Goal: Transaction & Acquisition: Purchase product/service

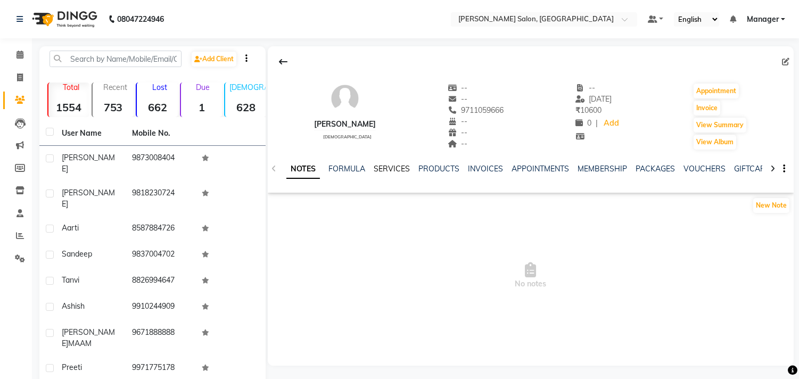
click at [389, 173] on link "SERVICES" at bounding box center [392, 169] width 36 height 10
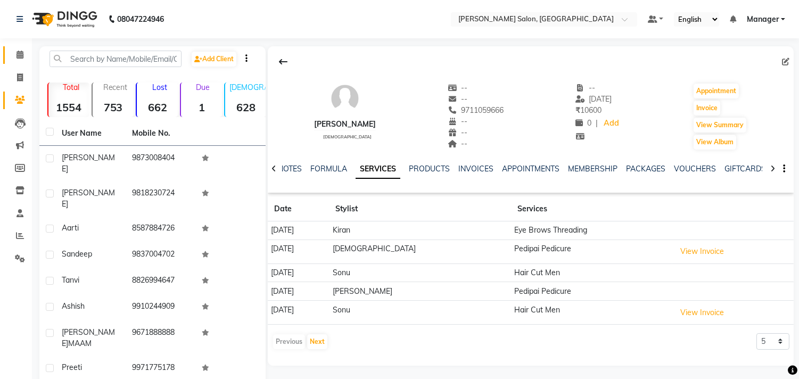
click at [17, 55] on icon at bounding box center [20, 55] width 7 height 8
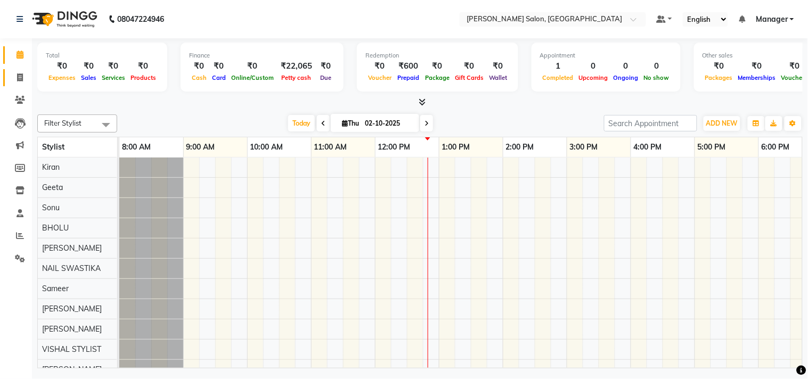
click at [19, 77] on icon at bounding box center [20, 77] width 6 height 8
select select "7229"
select select "service"
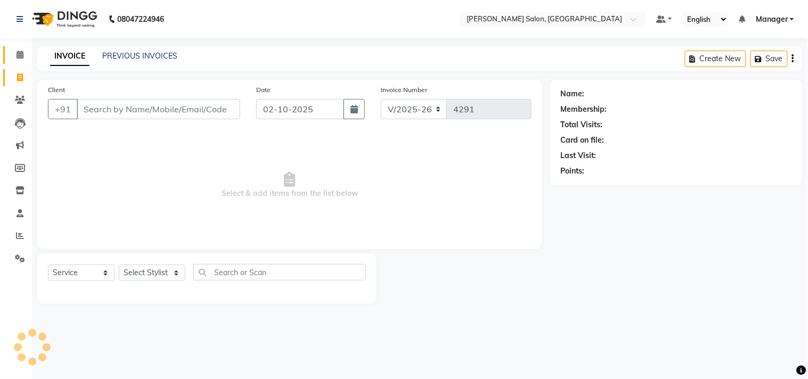
click at [17, 52] on icon at bounding box center [20, 55] width 7 height 8
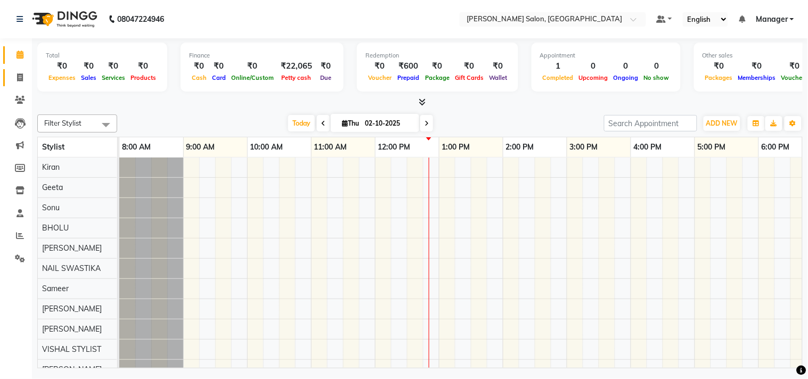
click at [19, 78] on icon at bounding box center [20, 77] width 6 height 8
select select "service"
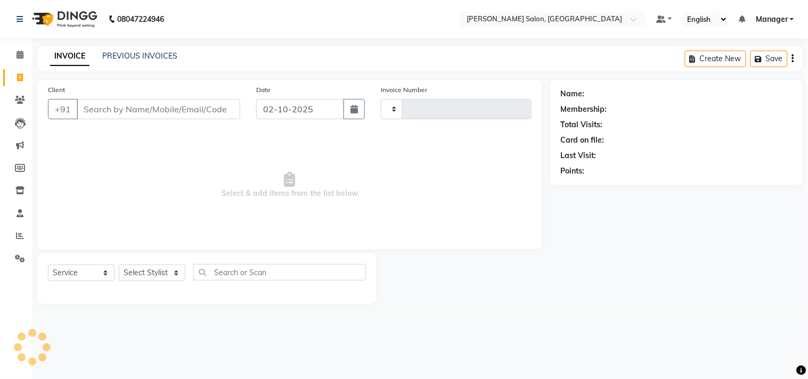
type input "4291"
select select "7229"
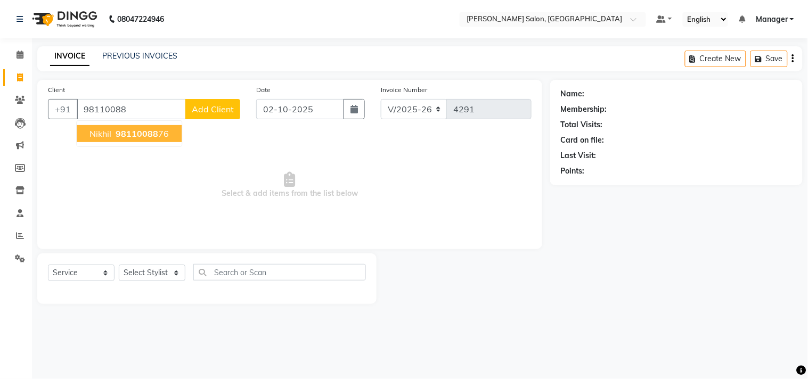
click at [134, 134] on span "98110088" at bounding box center [137, 133] width 43 height 11
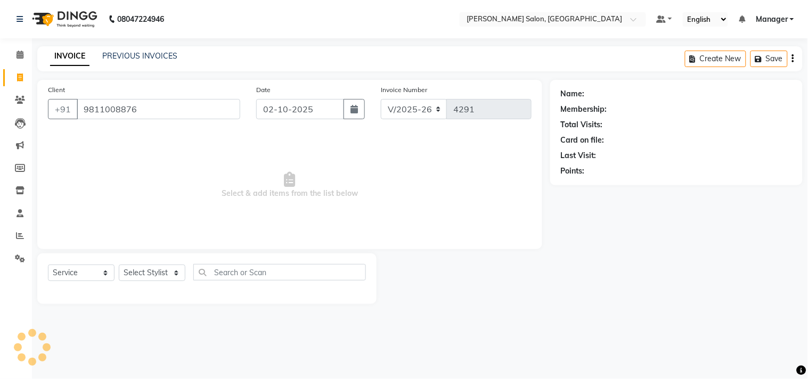
type input "9811008876"
click at [19, 57] on icon at bounding box center [20, 55] width 7 height 8
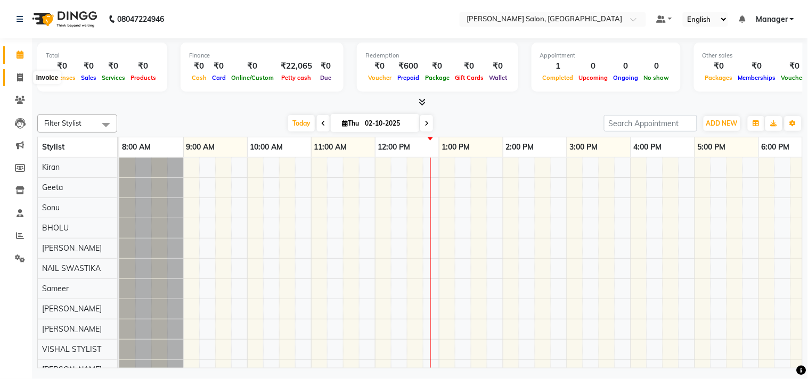
click at [22, 77] on icon at bounding box center [20, 77] width 6 height 8
select select "service"
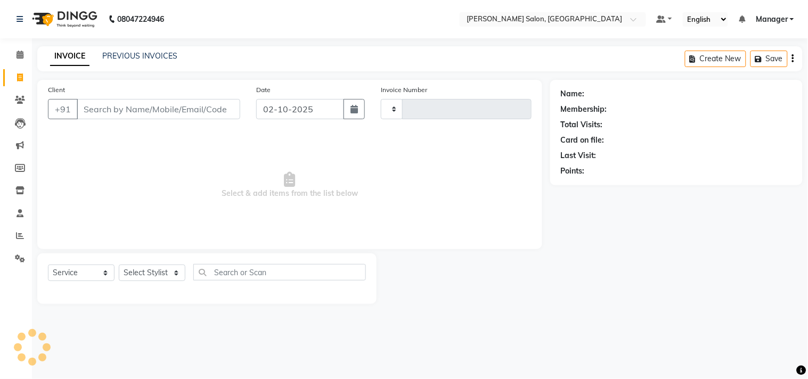
type input "4291"
select select "7229"
click at [169, 275] on select "Select Stylist BHOLU Geeta [PERSON_NAME] [PERSON_NAME] [PERSON_NAME] PEDI Manag…" at bounding box center [152, 273] width 67 height 17
select select "63511"
click at [119, 265] on select "Select Stylist BHOLU Geeta [PERSON_NAME] [PERSON_NAME] [PERSON_NAME] PEDI Manag…" at bounding box center [152, 273] width 67 height 17
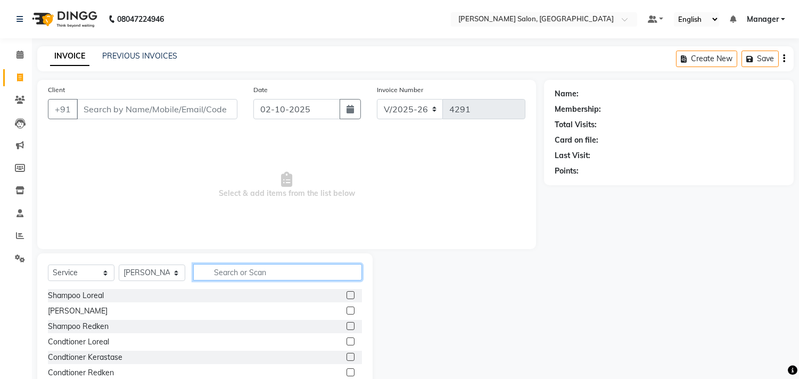
click at [212, 272] on input "text" at bounding box center [277, 272] width 169 height 17
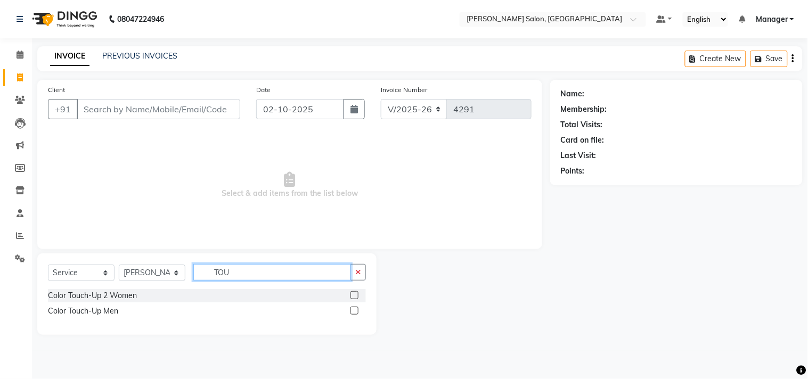
type input "TOU"
click at [355, 295] on label at bounding box center [354, 295] width 8 height 8
click at [355, 295] on input "checkbox" at bounding box center [353, 295] width 7 height 7
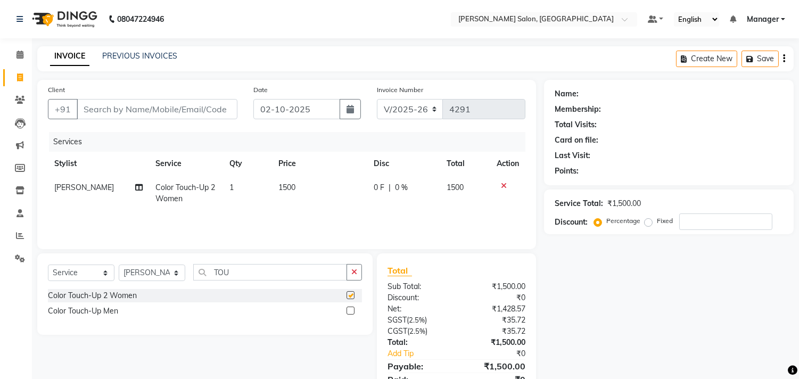
click at [309, 192] on td "1500" at bounding box center [319, 193] width 95 height 35
checkbox input "false"
select select "63511"
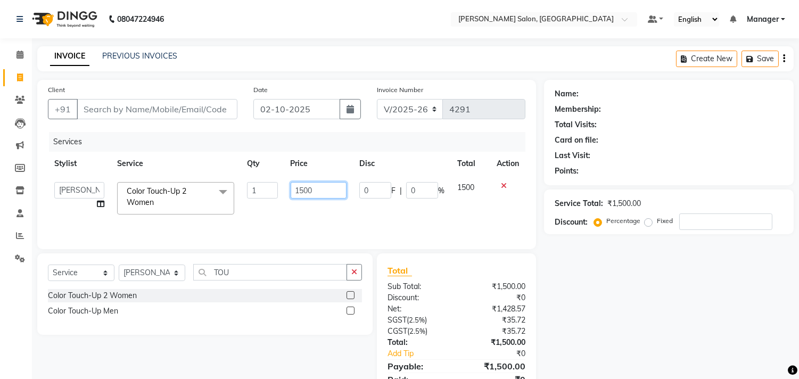
click at [312, 189] on input "1500" at bounding box center [319, 190] width 56 height 17
type input "1100"
click at [382, 213] on div "Services Stylist Service Qty Price Disc Total Action BHOLU Geeta [PERSON_NAME] …" at bounding box center [287, 185] width 478 height 106
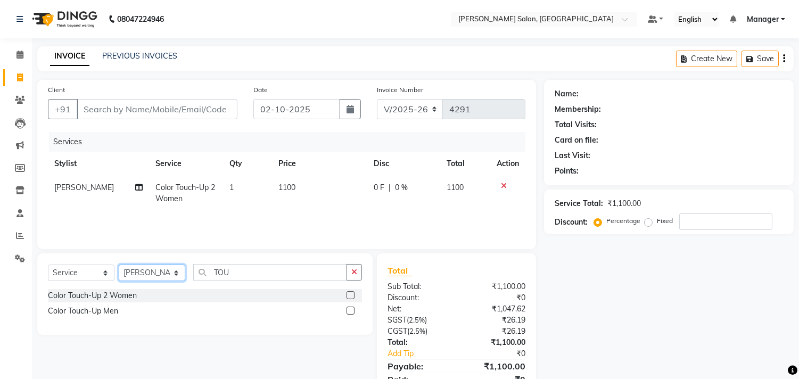
click at [178, 278] on select "Select Stylist BHOLU Geeta [PERSON_NAME] [PERSON_NAME] [PERSON_NAME] PEDI Manag…" at bounding box center [152, 273] width 67 height 17
select select "61919"
click at [119, 265] on select "Select Stylist BHOLU Geeta [PERSON_NAME] [PERSON_NAME] [PERSON_NAME] PEDI Manag…" at bounding box center [152, 273] width 67 height 17
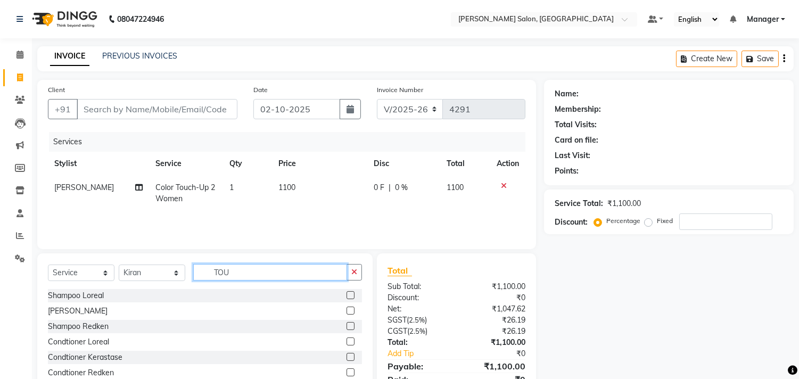
click at [289, 275] on input "TOU" at bounding box center [270, 272] width 154 height 17
type input "T"
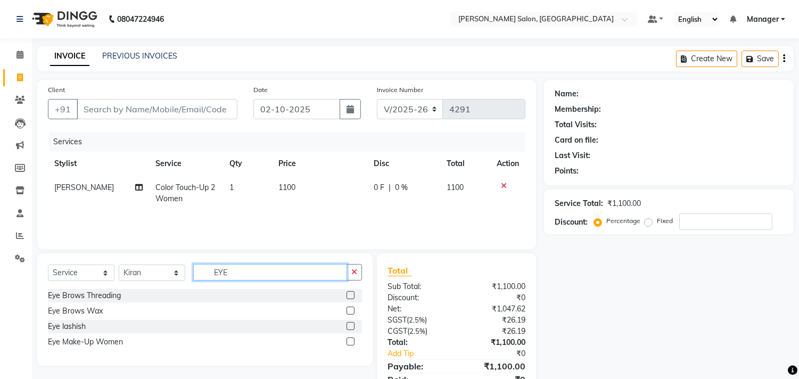
type input "EYE"
click at [351, 295] on label at bounding box center [351, 295] width 8 height 8
click at [351, 295] on input "checkbox" at bounding box center [350, 295] width 7 height 7
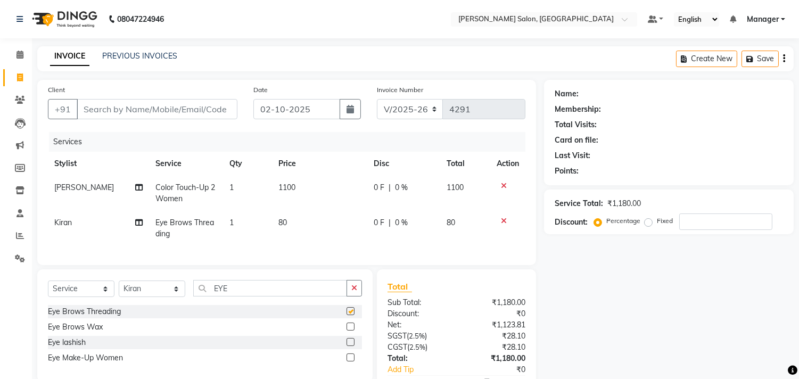
checkbox input "false"
click at [283, 297] on input "EYE" at bounding box center [270, 288] width 154 height 17
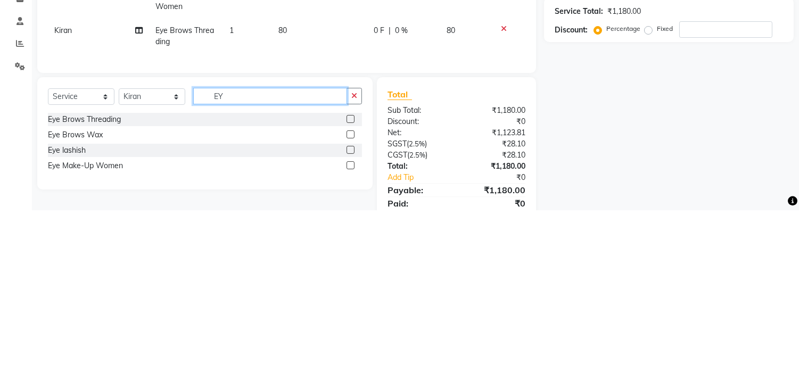
scroll to position [23, 0]
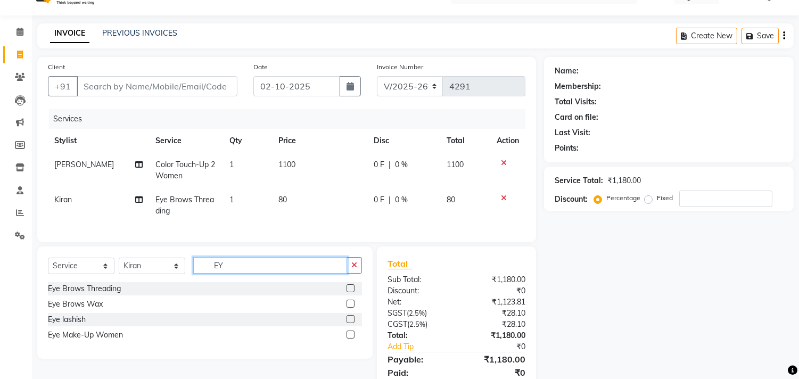
type input "E"
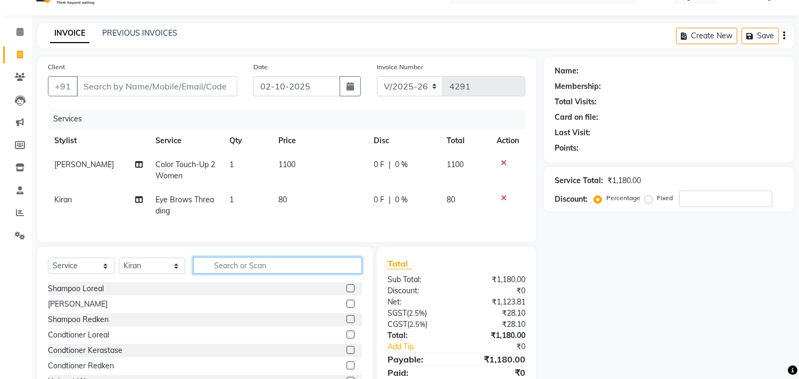
type input "U"
type input "WAX"
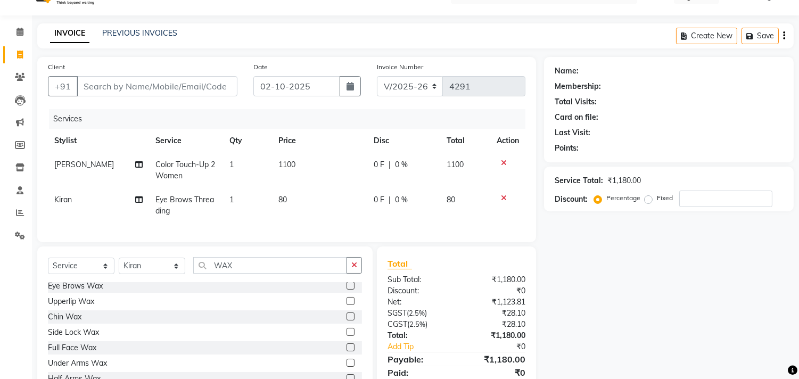
click at [347, 305] on label at bounding box center [351, 301] width 8 height 8
click at [347, 305] on input "checkbox" at bounding box center [350, 301] width 7 height 7
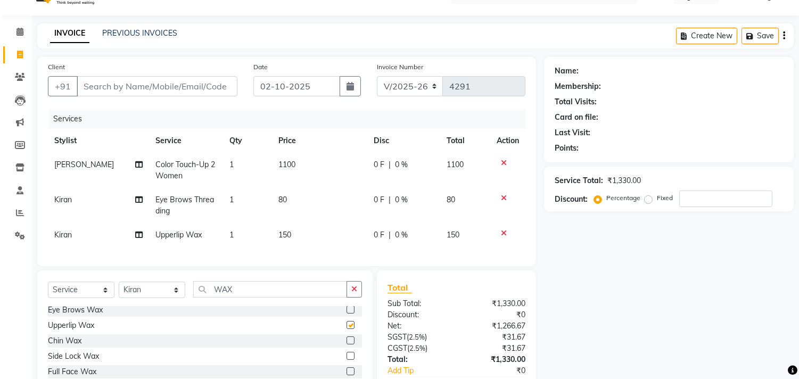
checkbox input "false"
click at [502, 198] on icon at bounding box center [504, 197] width 6 height 7
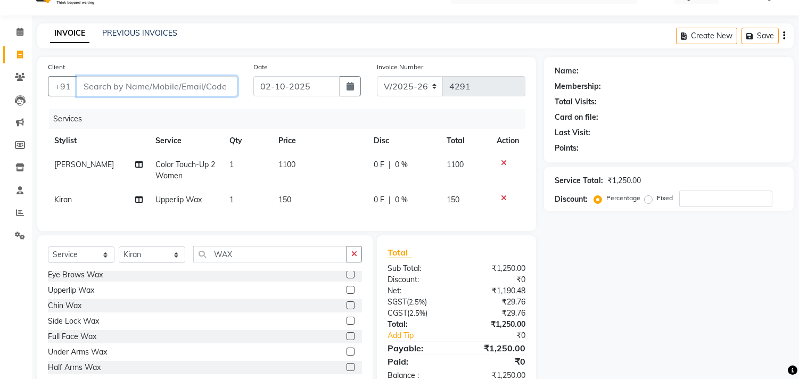
click at [199, 83] on input "Client" at bounding box center [157, 86] width 161 height 20
type input "9"
type input "0"
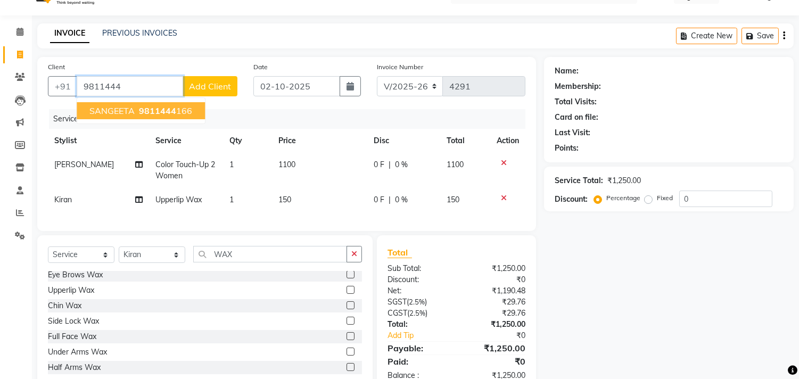
click at [185, 106] on ngb-highlight "9811444 166" at bounding box center [164, 110] width 55 height 11
type input "9811444166"
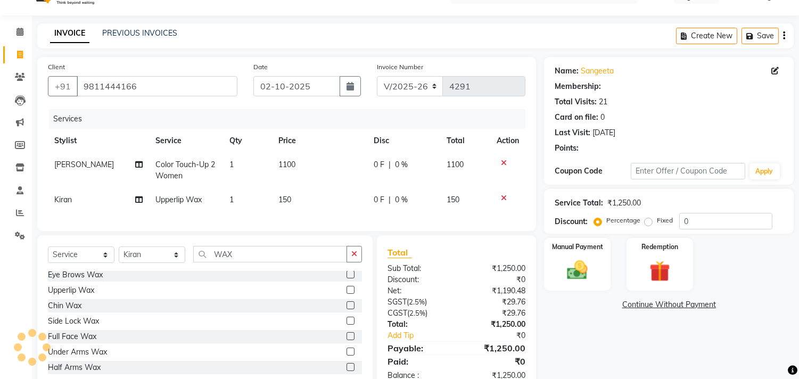
select select "1: Object"
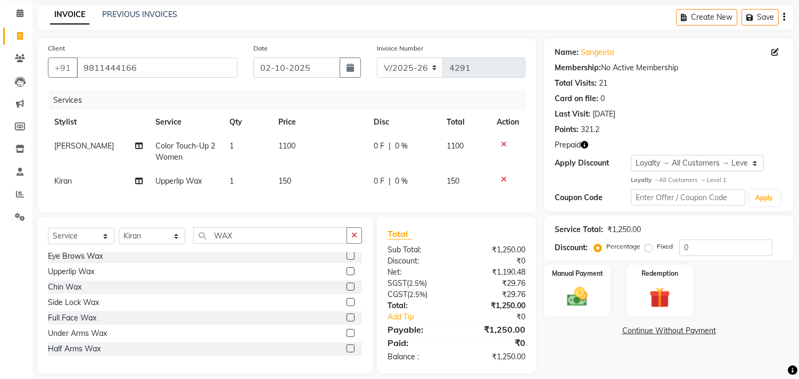
scroll to position [61, 0]
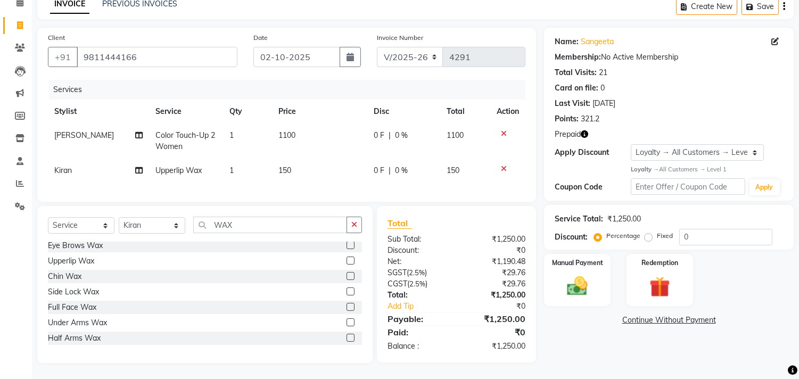
click at [583, 130] on icon "button" at bounding box center [584, 133] width 7 height 7
click at [663, 275] on img at bounding box center [659, 287] width 35 height 27
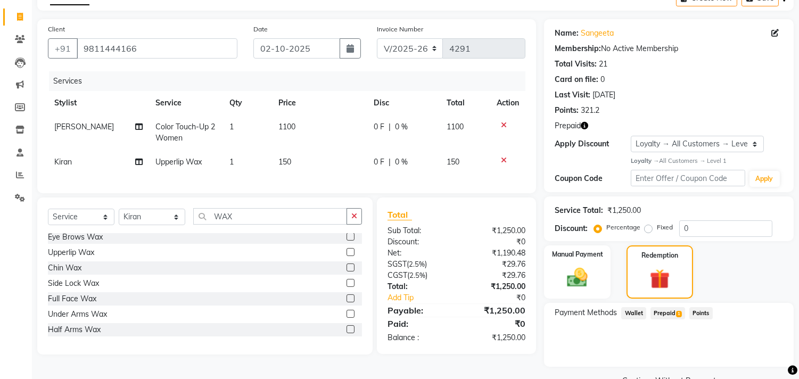
click at [667, 312] on span "Prepaid 1" at bounding box center [668, 313] width 35 height 12
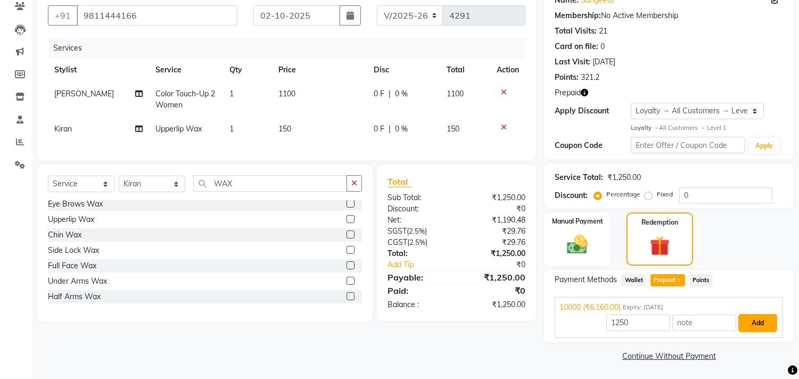
click at [757, 323] on button "Add" at bounding box center [757, 323] width 39 height 18
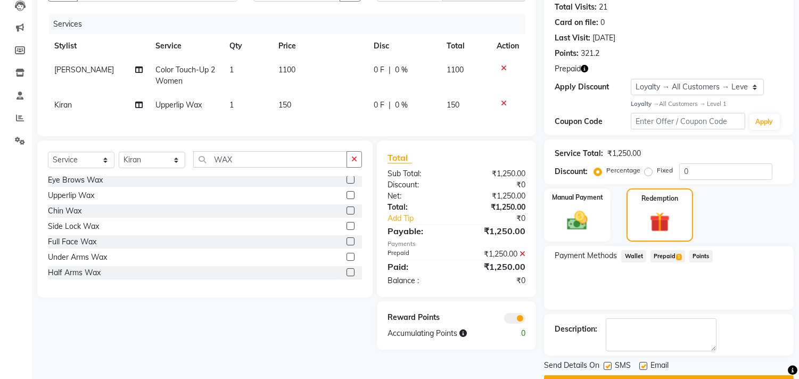
scroll to position [146, 0]
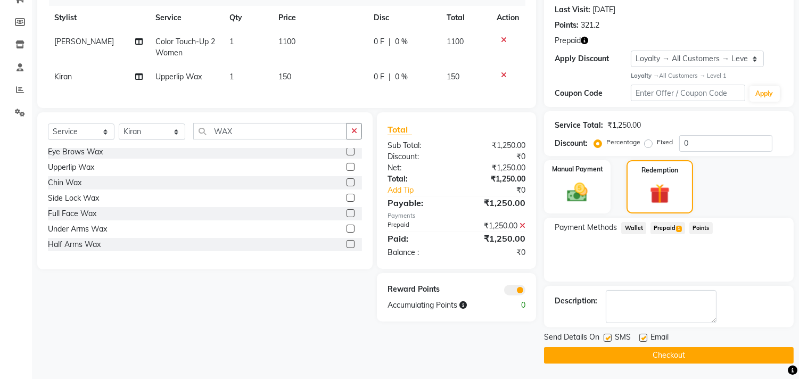
click at [682, 358] on button "Checkout" at bounding box center [669, 355] width 250 height 17
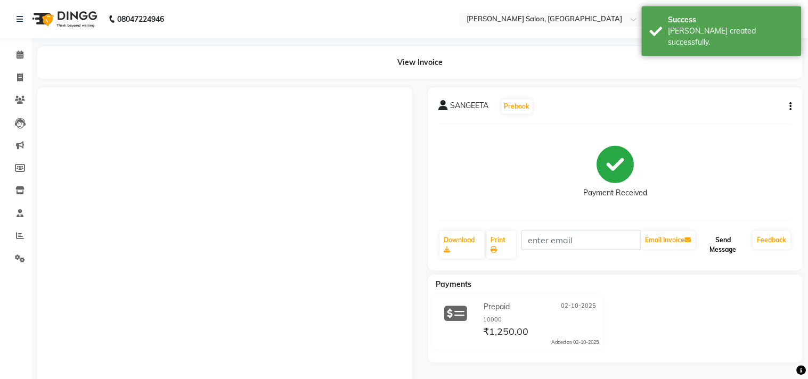
click at [720, 243] on button "Send Message" at bounding box center [722, 245] width 51 height 28
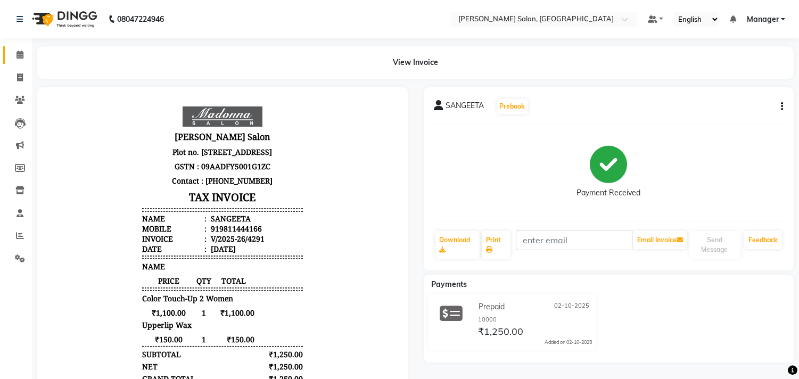
click at [22, 57] on icon at bounding box center [20, 55] width 7 height 8
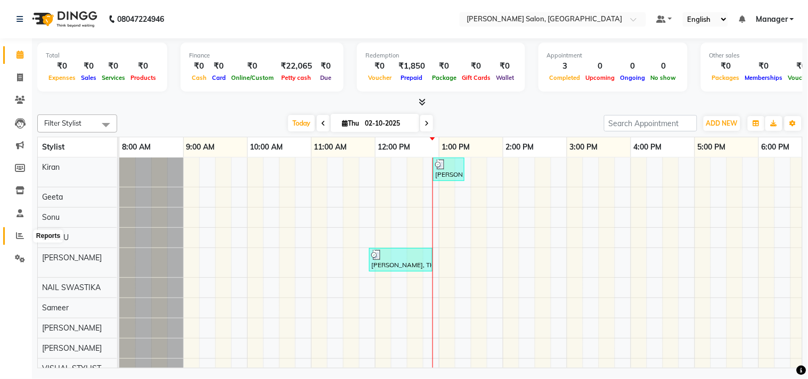
drag, startPoint x: 21, startPoint y: 236, endPoint x: 30, endPoint y: 234, distance: 8.8
click at [22, 237] on icon at bounding box center [20, 236] width 8 height 8
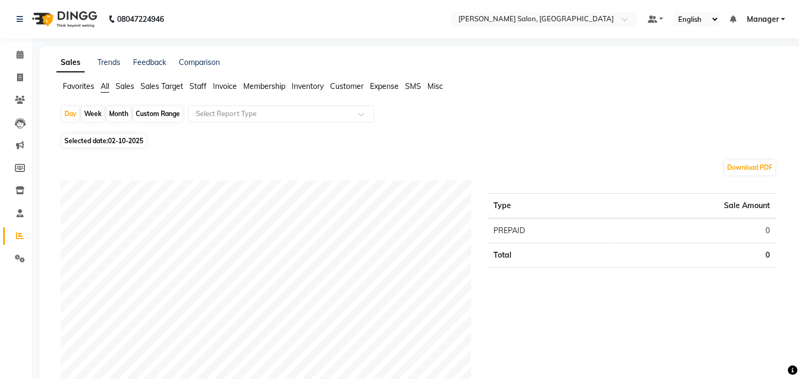
click at [118, 116] on div "Month" at bounding box center [118, 113] width 24 height 15
select select "10"
select select "2025"
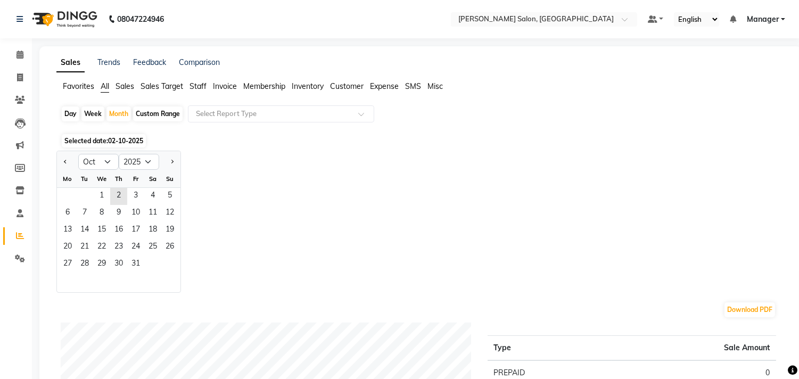
click at [103, 136] on span "Selected date: [DATE]" at bounding box center [104, 140] width 84 height 13
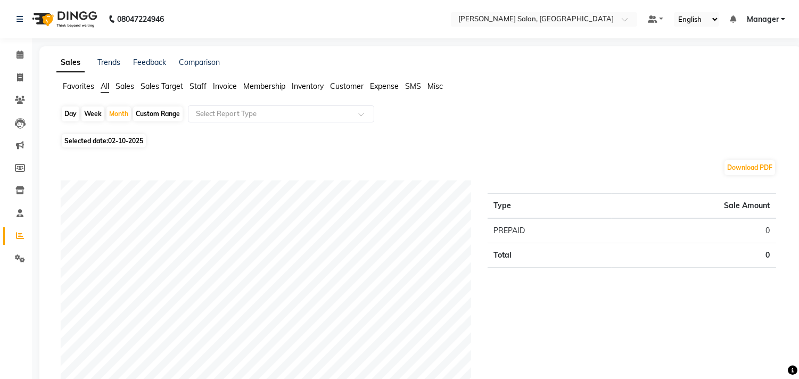
drag, startPoint x: 87, startPoint y: 140, endPoint x: 89, endPoint y: 147, distance: 7.1
click at [88, 140] on span "Selected date: [DATE]" at bounding box center [104, 140] width 84 height 13
select select "10"
select select "2025"
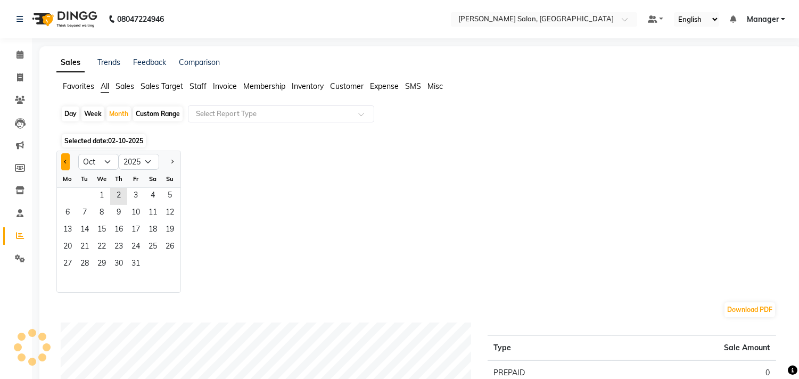
click at [67, 160] on span "Previous month" at bounding box center [66, 161] width 4 height 4
select select "9"
click at [62, 200] on span "1" at bounding box center [67, 196] width 17 height 17
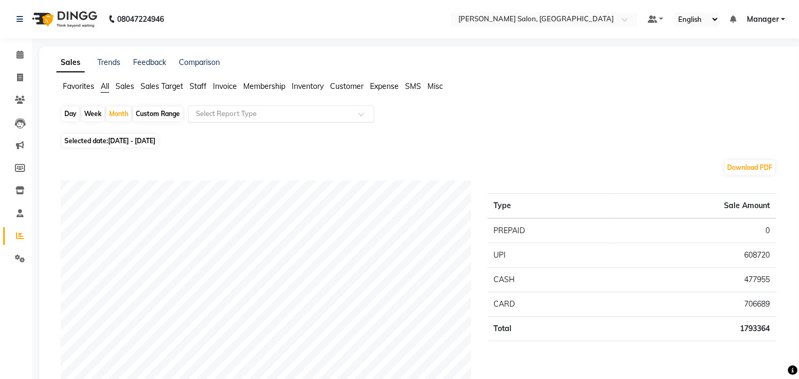
click at [365, 119] on span at bounding box center [364, 117] width 13 height 11
drag, startPoint x: 197, startPoint y: 82, endPoint x: 0, endPoint y: 317, distance: 306.9
click at [198, 82] on span "Staff" at bounding box center [198, 86] width 17 height 10
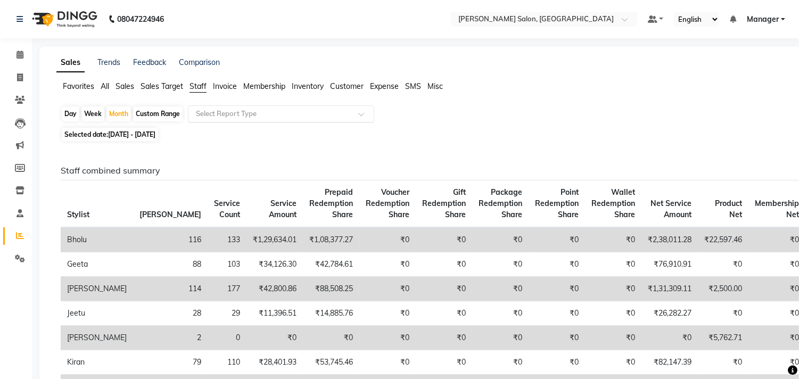
click at [359, 111] on div "Select Report Type" at bounding box center [281, 113] width 186 height 17
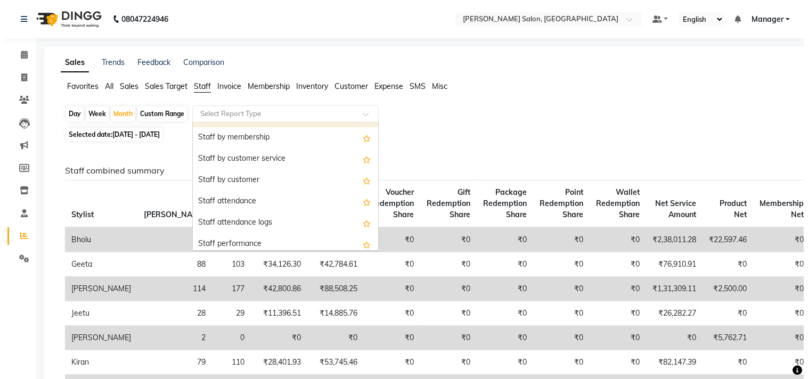
scroll to position [177, 0]
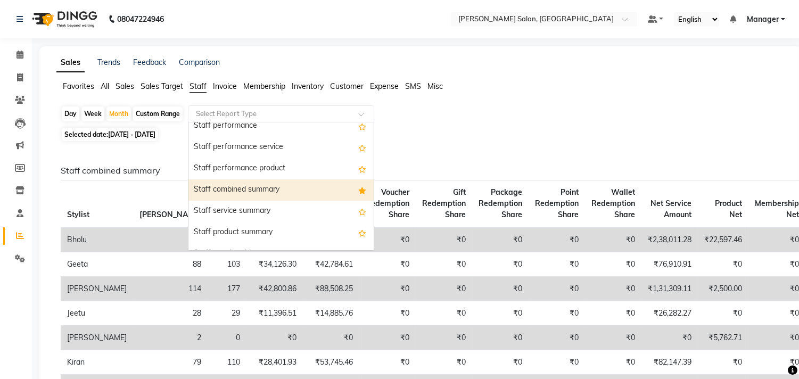
drag, startPoint x: 274, startPoint y: 193, endPoint x: 317, endPoint y: 204, distance: 44.4
click at [273, 194] on div "Staff combined summary" at bounding box center [280, 189] width 185 height 21
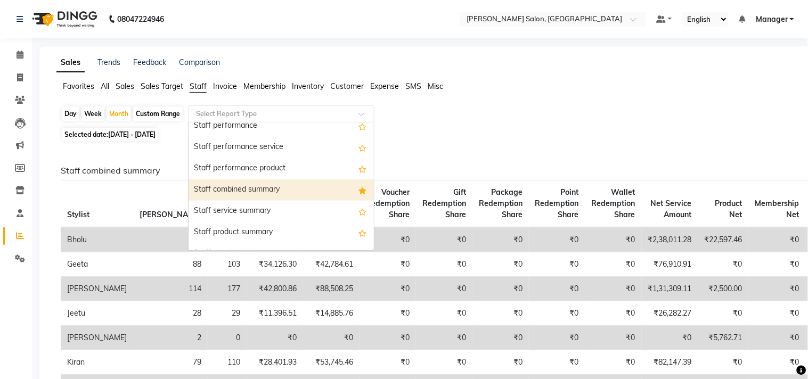
select select "full_report"
select select "csv"
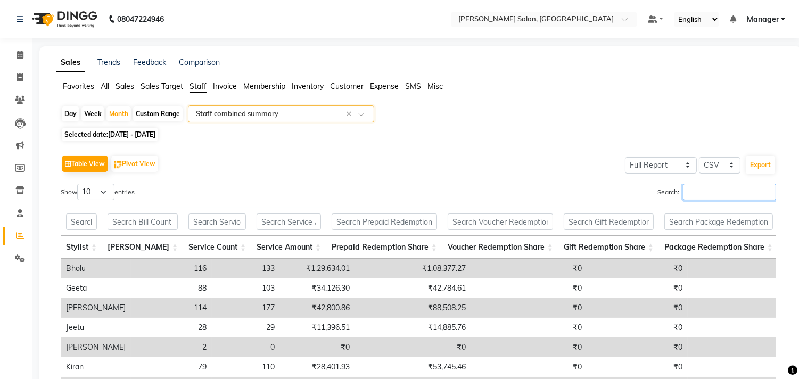
click at [699, 191] on input "Search:" at bounding box center [729, 192] width 93 height 17
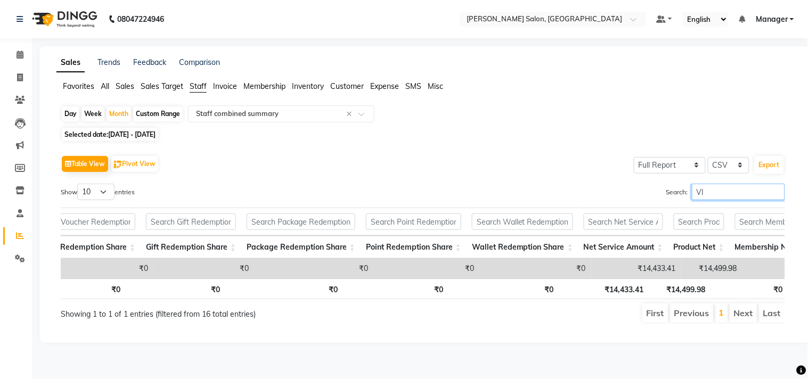
scroll to position [0, 655]
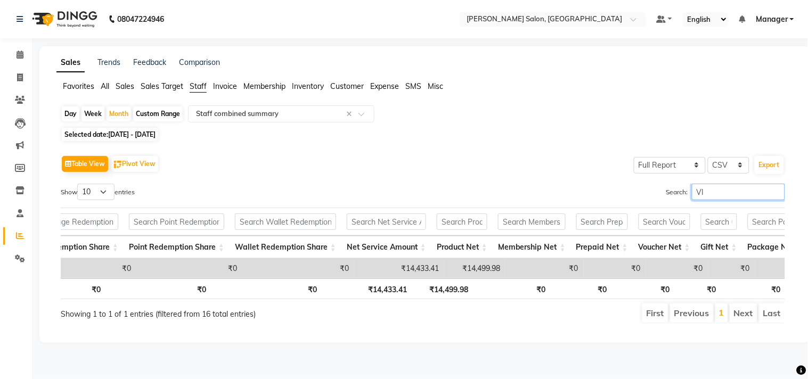
type input "V"
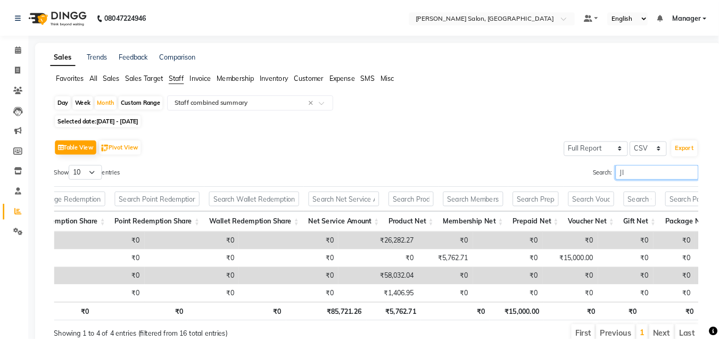
scroll to position [0, 645]
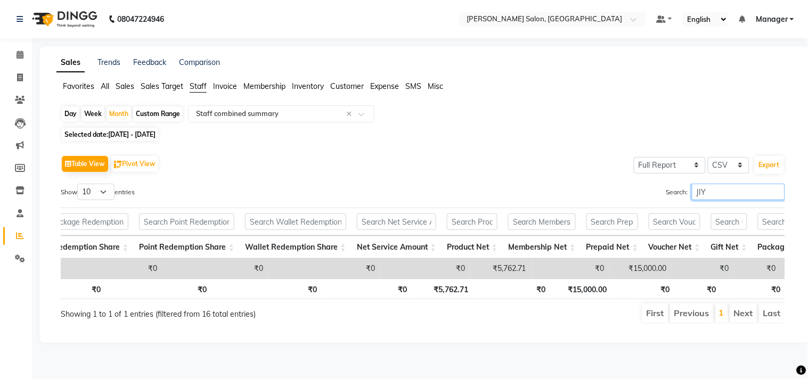
type input "JIY"
click at [23, 52] on span at bounding box center [20, 55] width 19 height 12
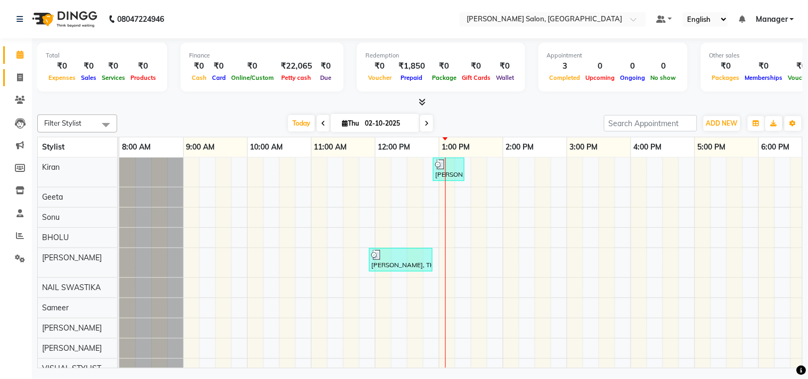
click at [7, 71] on link "Invoice" at bounding box center [16, 78] width 26 height 18
select select "7229"
select select "service"
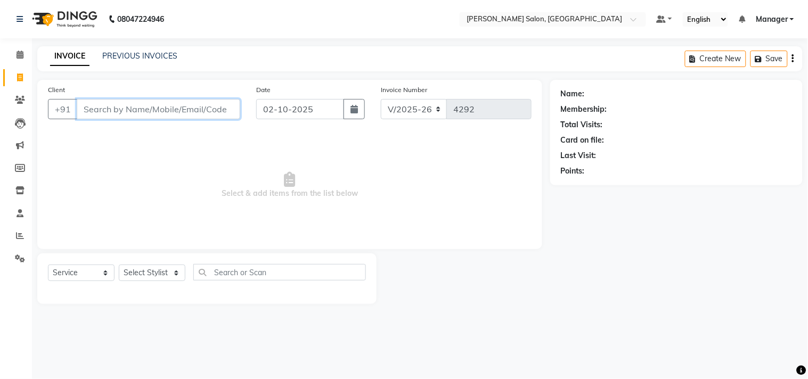
type input "`"
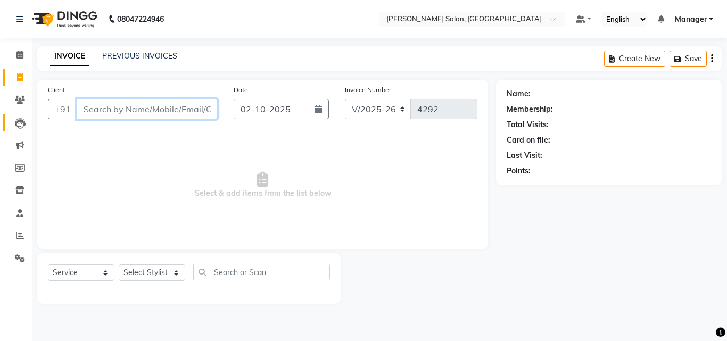
click at [149, 107] on input "Client" at bounding box center [147, 109] width 141 height 20
paste input "9810066490"
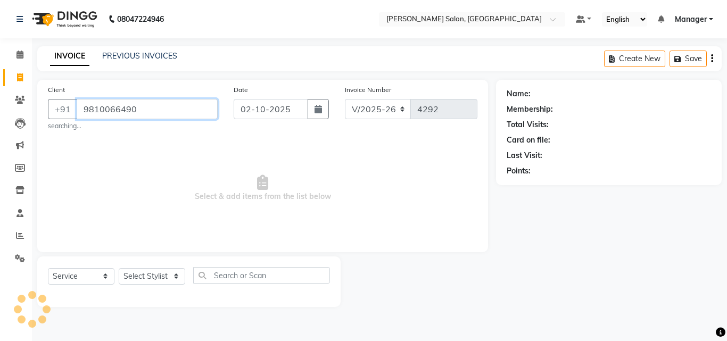
type input "9810066490"
select select "1: Object"
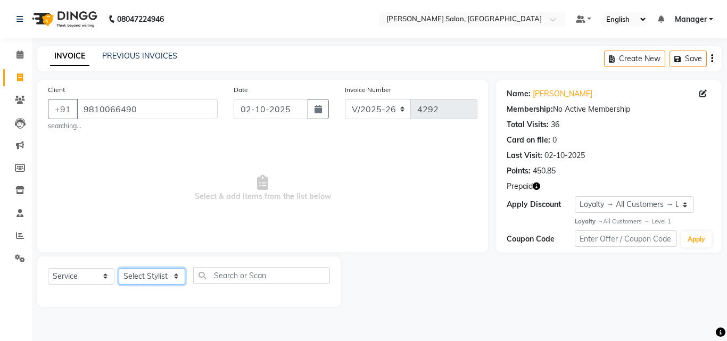
click at [168, 280] on select "Select Stylist BHOLU Geeta [PERSON_NAME] [PERSON_NAME] [PERSON_NAME] PEDI Manag…" at bounding box center [152, 276] width 67 height 17
click at [537, 186] on icon "button" at bounding box center [536, 186] width 7 height 7
click at [169, 281] on select "Select Stylist BHOLU Geeta [PERSON_NAME] [PERSON_NAME] [PERSON_NAME] PEDI Manag…" at bounding box center [152, 276] width 67 height 17
click at [102, 278] on select "Select Service Product Membership Package Voucher Prepaid Gift Card" at bounding box center [81, 276] width 67 height 17
select select "product"
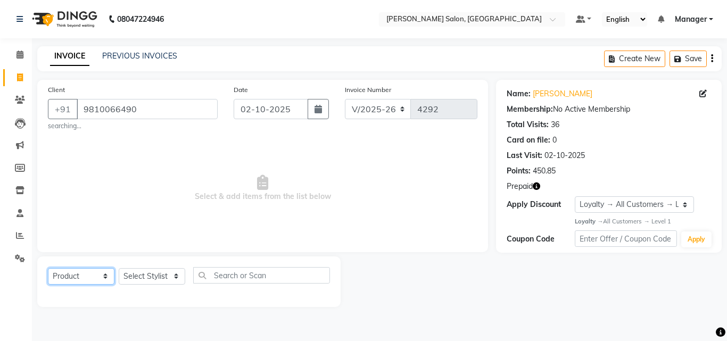
click at [48, 268] on select "Select Service Product Membership Package Voucher Prepaid Gift Card" at bounding box center [81, 276] width 67 height 17
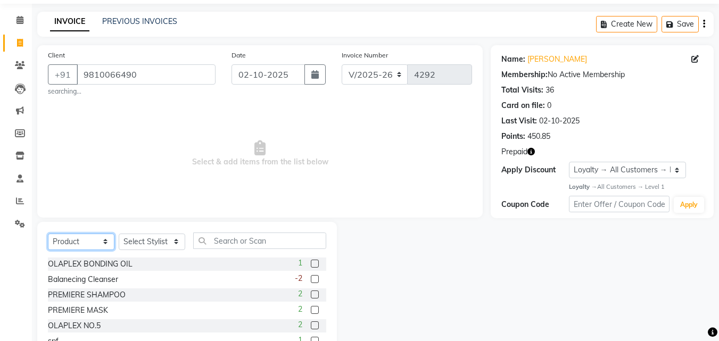
scroll to position [42, 0]
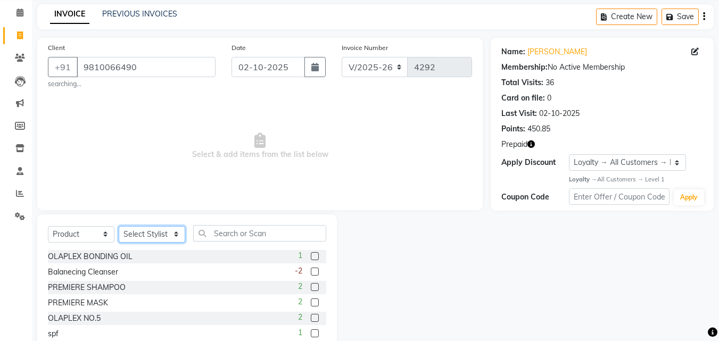
click at [173, 238] on select "Select Stylist BHOLU Geeta [PERSON_NAME] [PERSON_NAME] [PERSON_NAME] PEDI Manag…" at bounding box center [152, 234] width 67 height 17
select select "61926"
click at [119, 226] on select "Select Stylist BHOLU Geeta [PERSON_NAME] [PERSON_NAME] [PERSON_NAME] PEDI Manag…" at bounding box center [152, 234] width 67 height 17
click at [259, 233] on input "text" at bounding box center [259, 233] width 133 height 17
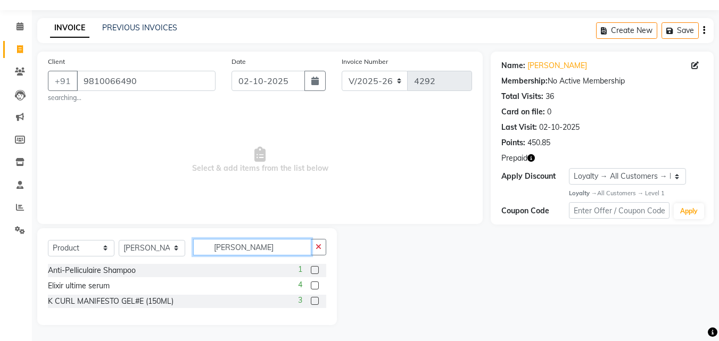
scroll to position [0, 0]
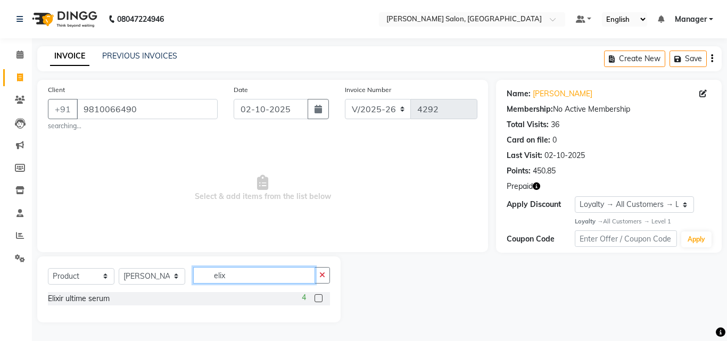
type input "elix"
click at [318, 299] on label at bounding box center [319, 298] width 8 height 8
click at [318, 299] on input "checkbox" at bounding box center [318, 298] width 7 height 7
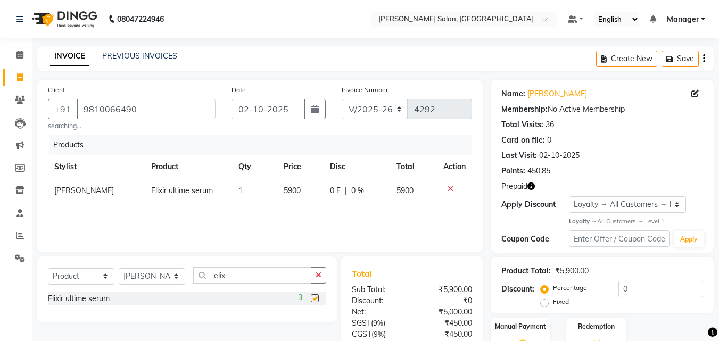
checkbox input "false"
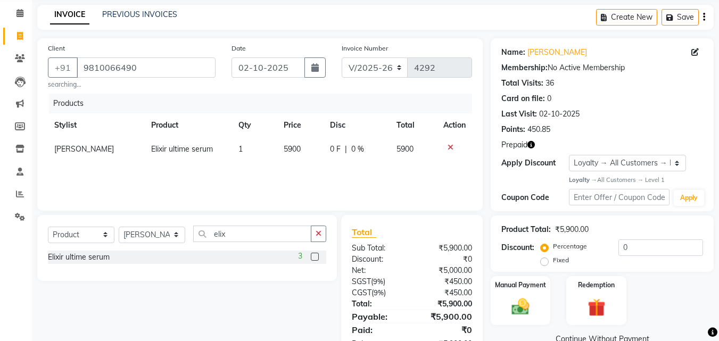
scroll to position [77, 0]
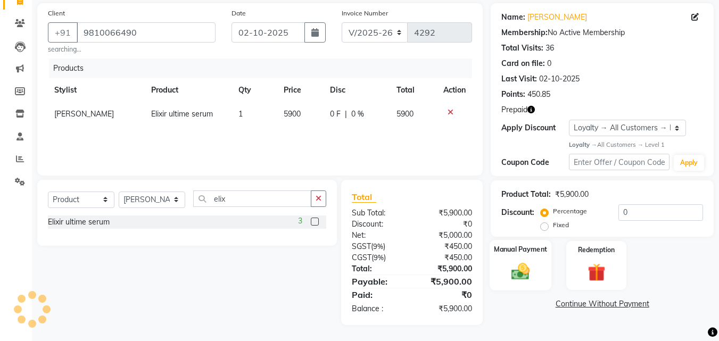
click at [523, 274] on img at bounding box center [521, 271] width 30 height 21
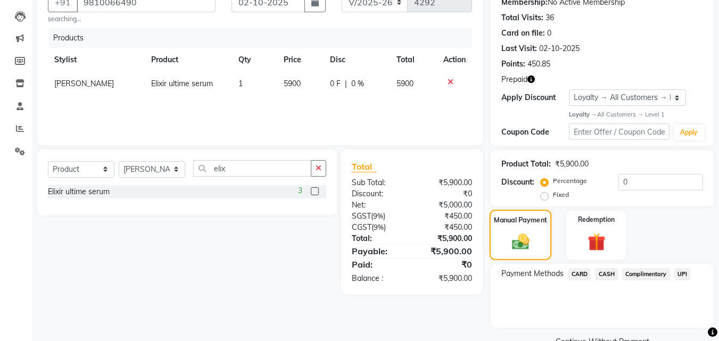
scroll to position [131, 0]
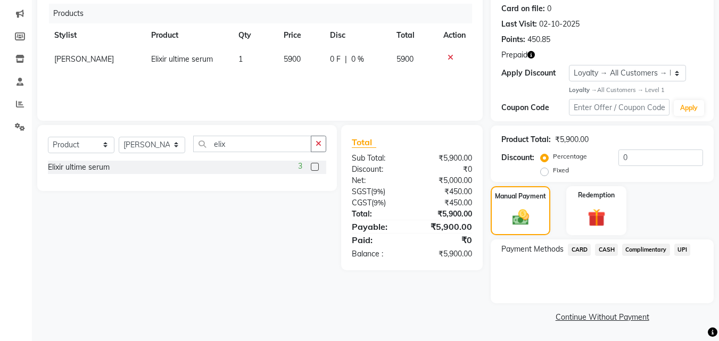
click at [607, 252] on span "CASH" at bounding box center [606, 250] width 23 height 12
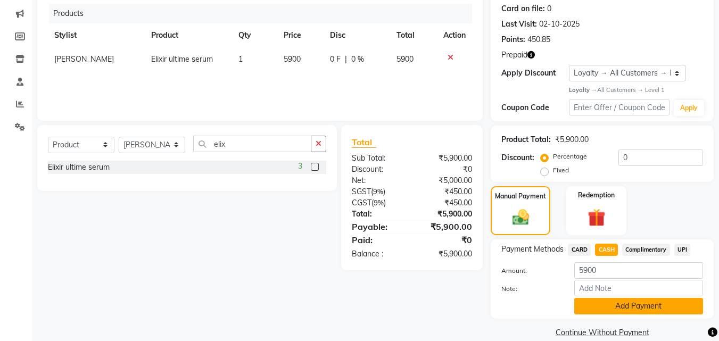
click at [650, 310] on button "Add Payment" at bounding box center [638, 306] width 129 height 17
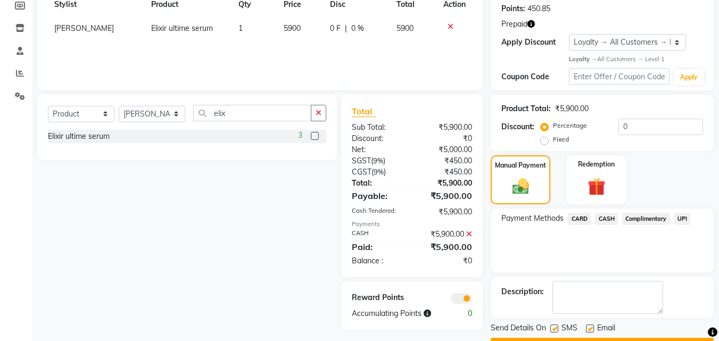
scroll to position [192, 0]
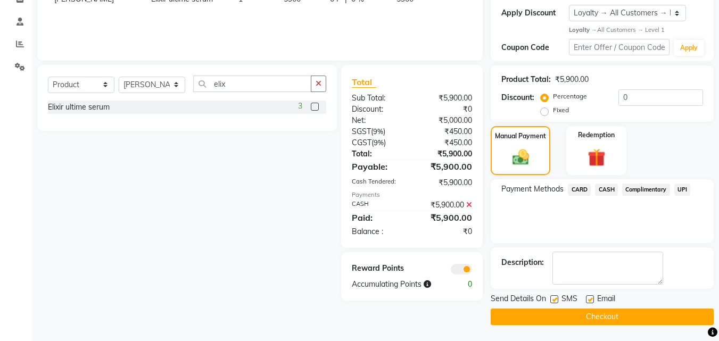
click at [637, 320] on button "Checkout" at bounding box center [602, 317] width 223 height 17
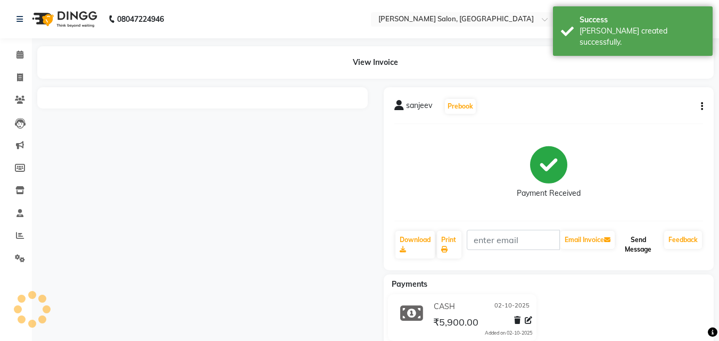
click at [637, 243] on button "Send Message" at bounding box center [638, 245] width 43 height 28
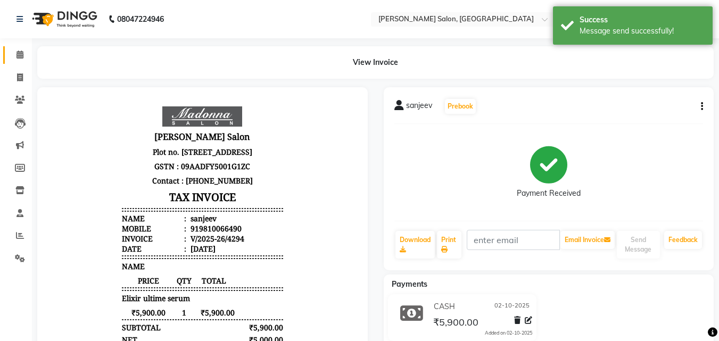
click at [18, 55] on icon at bounding box center [20, 55] width 7 height 8
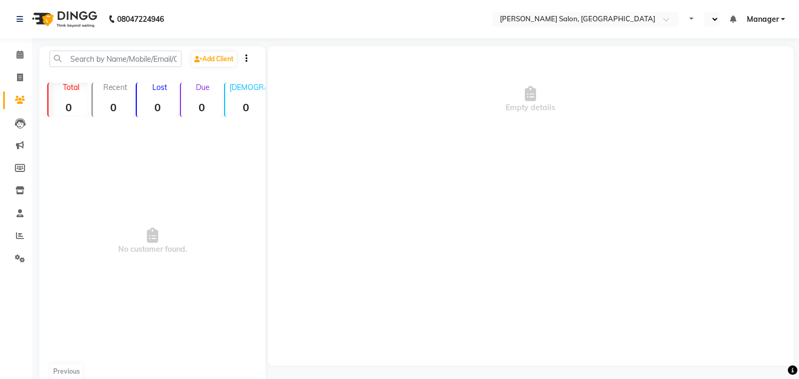
select select "en"
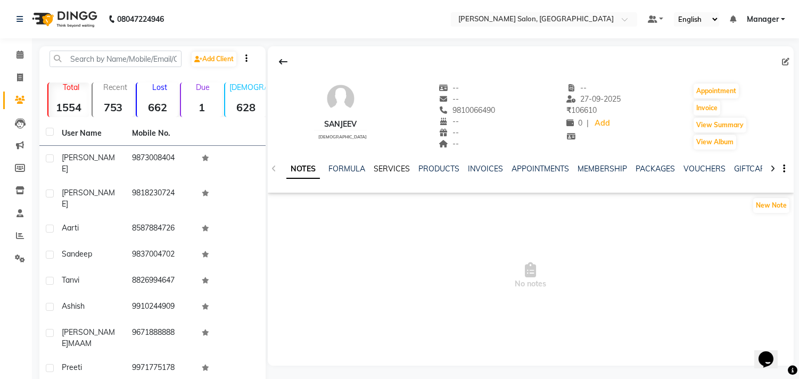
click at [389, 164] on link "SERVICES" at bounding box center [392, 169] width 36 height 10
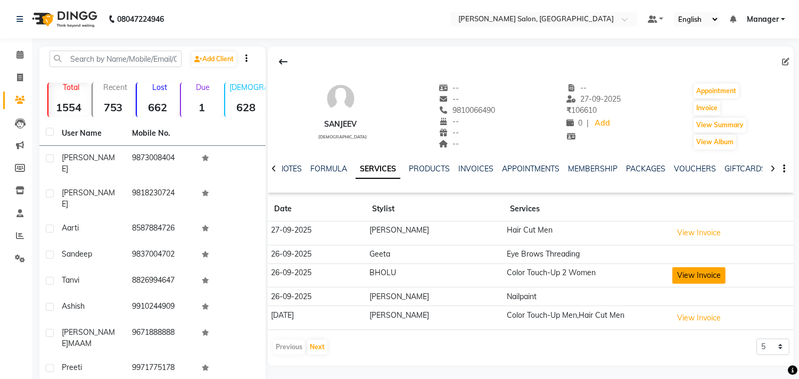
click at [684, 275] on button "View Invoice" at bounding box center [698, 275] width 53 height 17
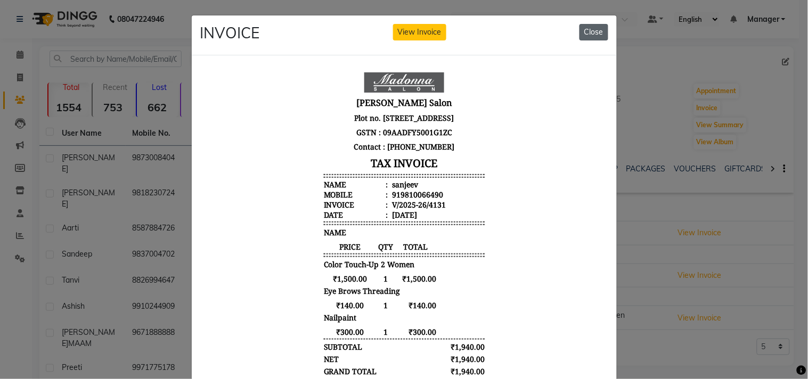
click at [594, 38] on button "Close" at bounding box center [593, 32] width 29 height 17
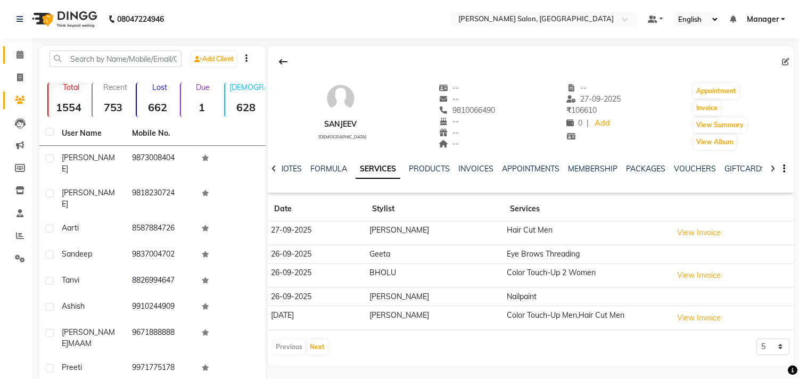
click at [19, 55] on icon at bounding box center [20, 55] width 7 height 8
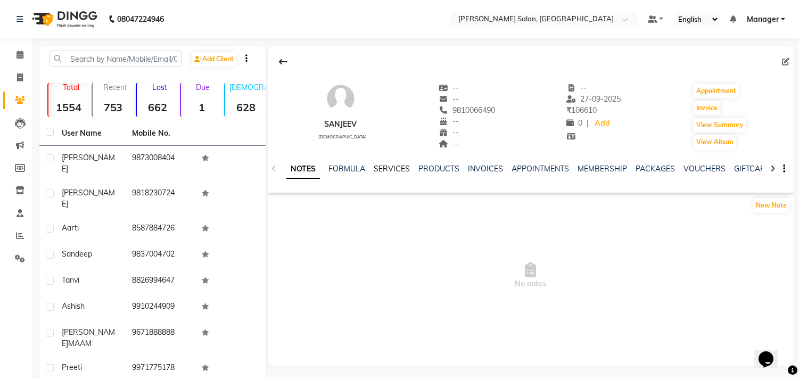
click at [390, 172] on link "SERVICES" at bounding box center [392, 169] width 36 height 10
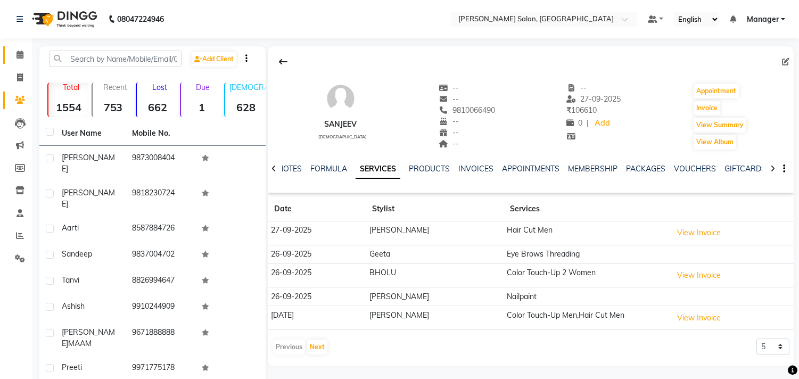
click at [18, 56] on icon at bounding box center [20, 55] width 7 height 8
